Goal: Task Accomplishment & Management: Manage account settings

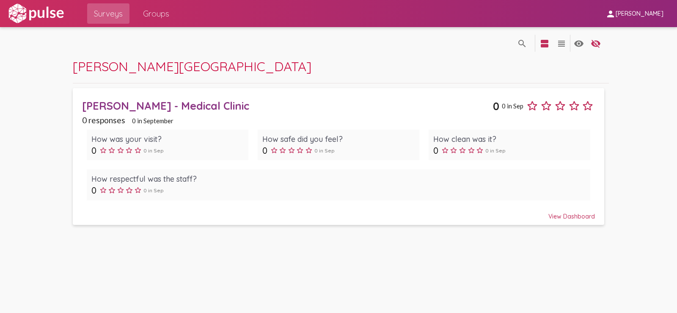
click at [616, 13] on span "[PERSON_NAME]" at bounding box center [640, 14] width 48 height 8
click at [38, 14] on div at bounding box center [338, 156] width 677 height 313
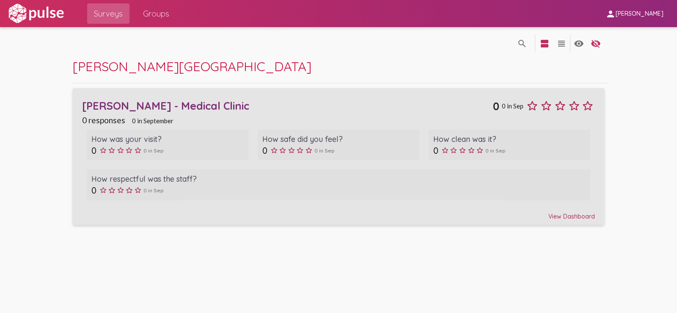
click at [557, 214] on div "View Dashboard" at bounding box center [338, 212] width 513 height 15
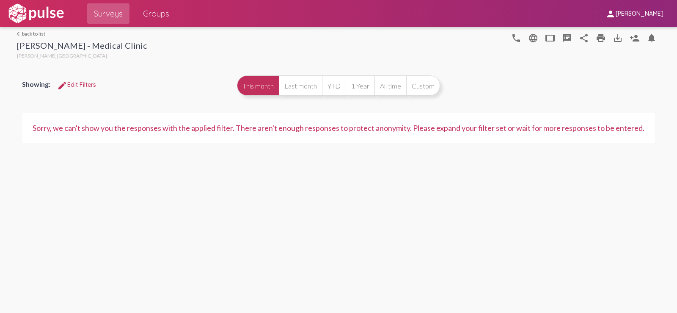
click at [256, 84] on button "This month" at bounding box center [258, 85] width 42 height 20
click at [96, 83] on span "edit Edit Filters" at bounding box center [76, 85] width 39 height 8
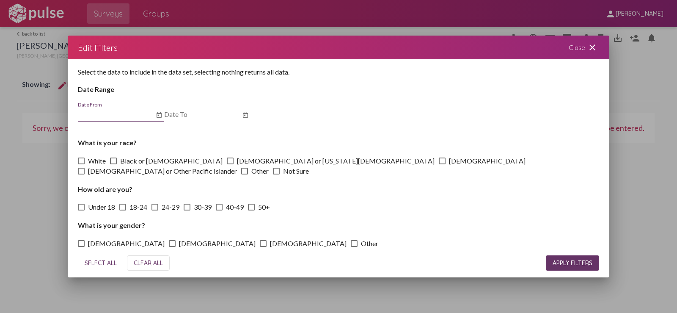
click at [572, 259] on span "APPLY FILTERS" at bounding box center [573, 263] width 40 height 8
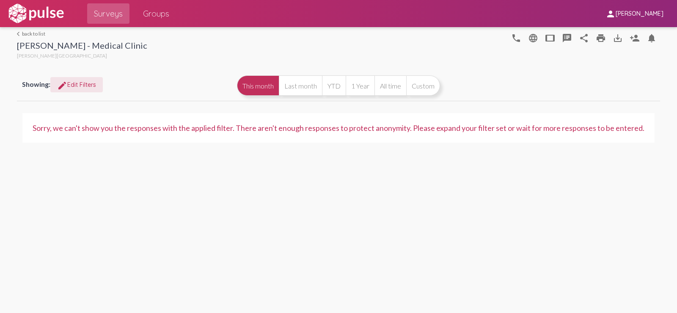
click at [80, 82] on span "edit Edit Filters" at bounding box center [76, 85] width 39 height 8
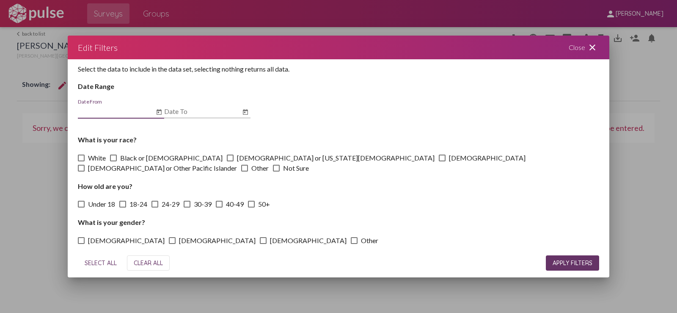
scroll to position [3, 0]
click at [94, 259] on span "SELECT ALL" at bounding box center [101, 263] width 32 height 8
checkbox input "true"
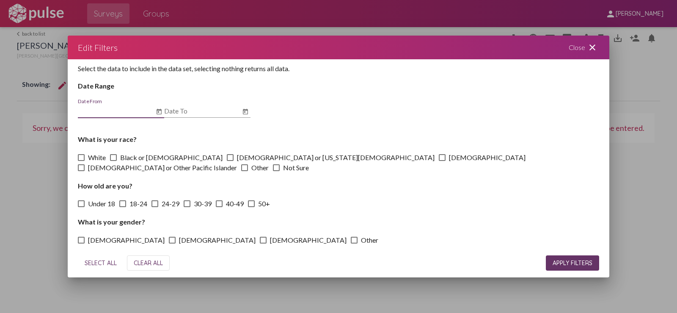
checkbox input "true"
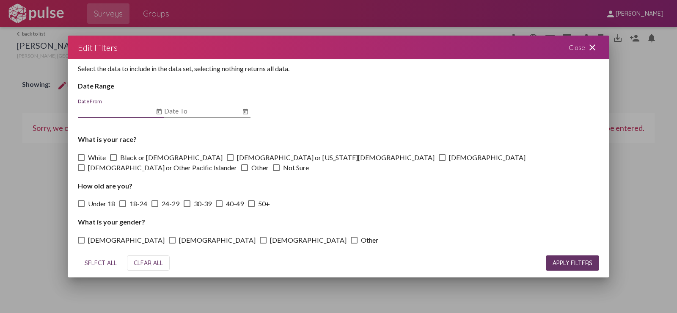
checkbox input "true"
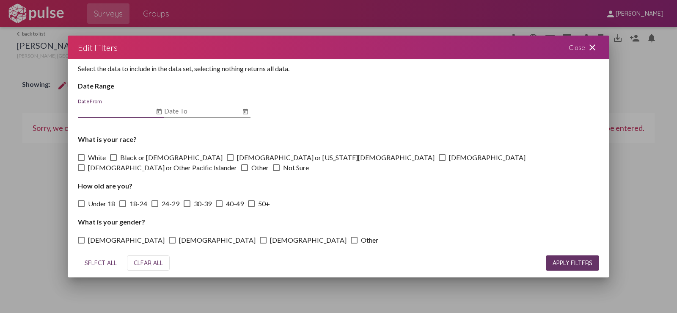
checkbox input "true"
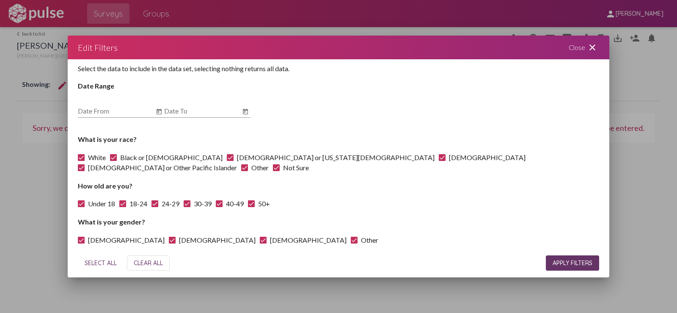
click at [582, 259] on span "APPLY FILTERS" at bounding box center [573, 263] width 40 height 8
